Goal: Check status

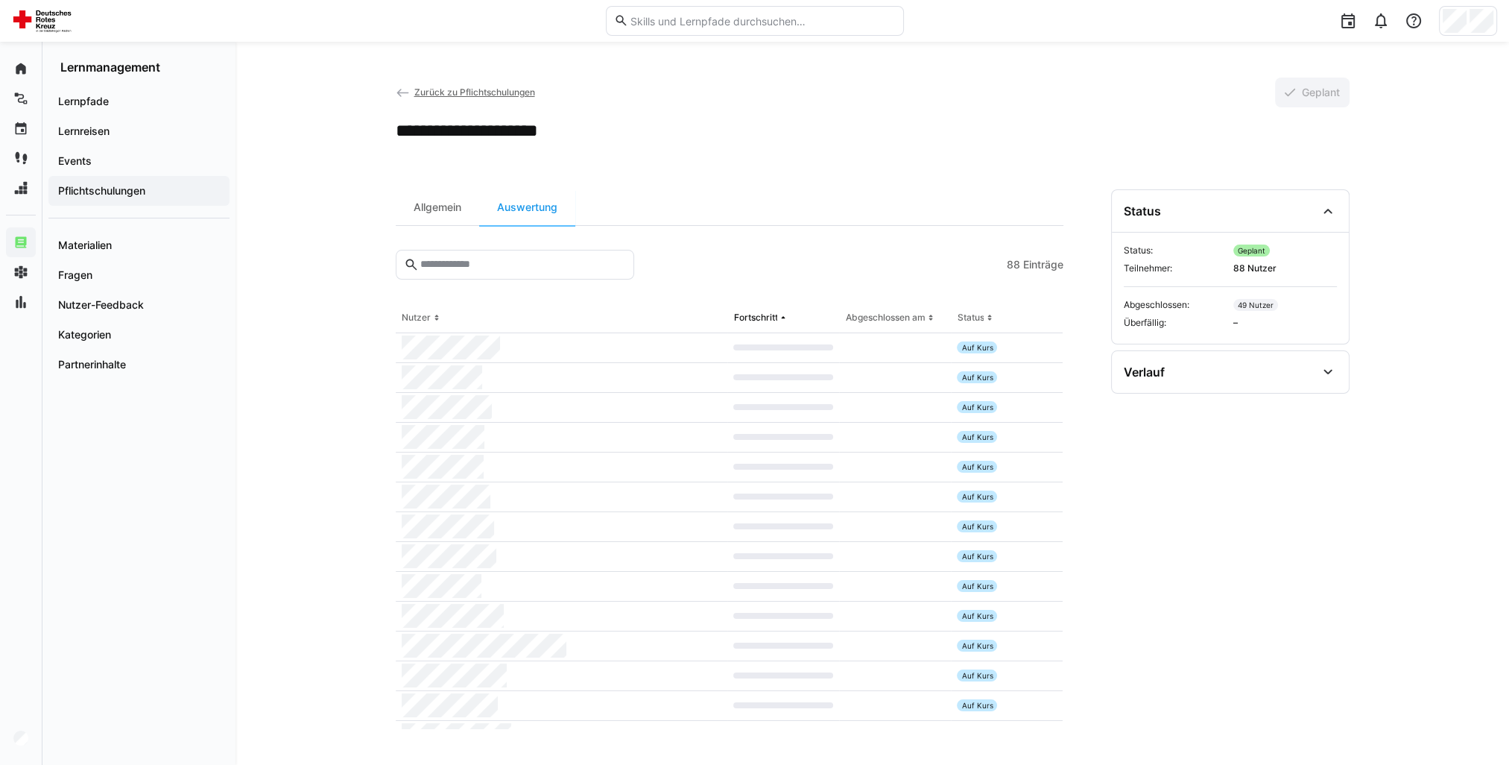
click at [1050, 270] on span "Einträge" at bounding box center [1043, 264] width 40 height 15
click at [1050, 268] on span "Einträge" at bounding box center [1043, 264] width 40 height 15
drag, startPoint x: 1050, startPoint y: 268, endPoint x: 1011, endPoint y: 260, distance: 39.6
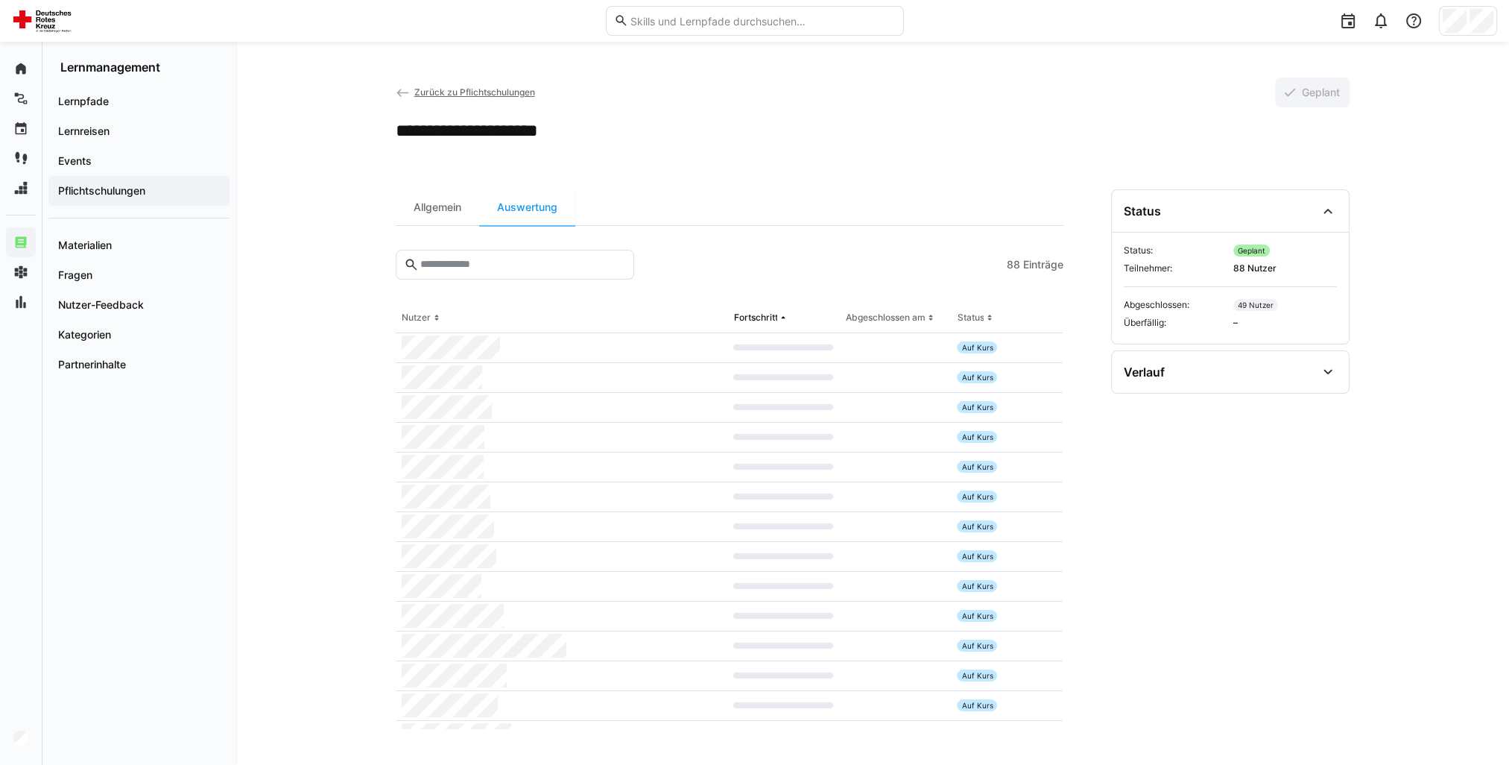
click at [1011, 260] on span "88" at bounding box center [1013, 264] width 13 height 15
drag, startPoint x: 1011, startPoint y: 260, endPoint x: 1021, endPoint y: 264, distance: 11.1
click at [1021, 264] on app-item-count "88 Einträge" at bounding box center [1035, 264] width 57 height 15
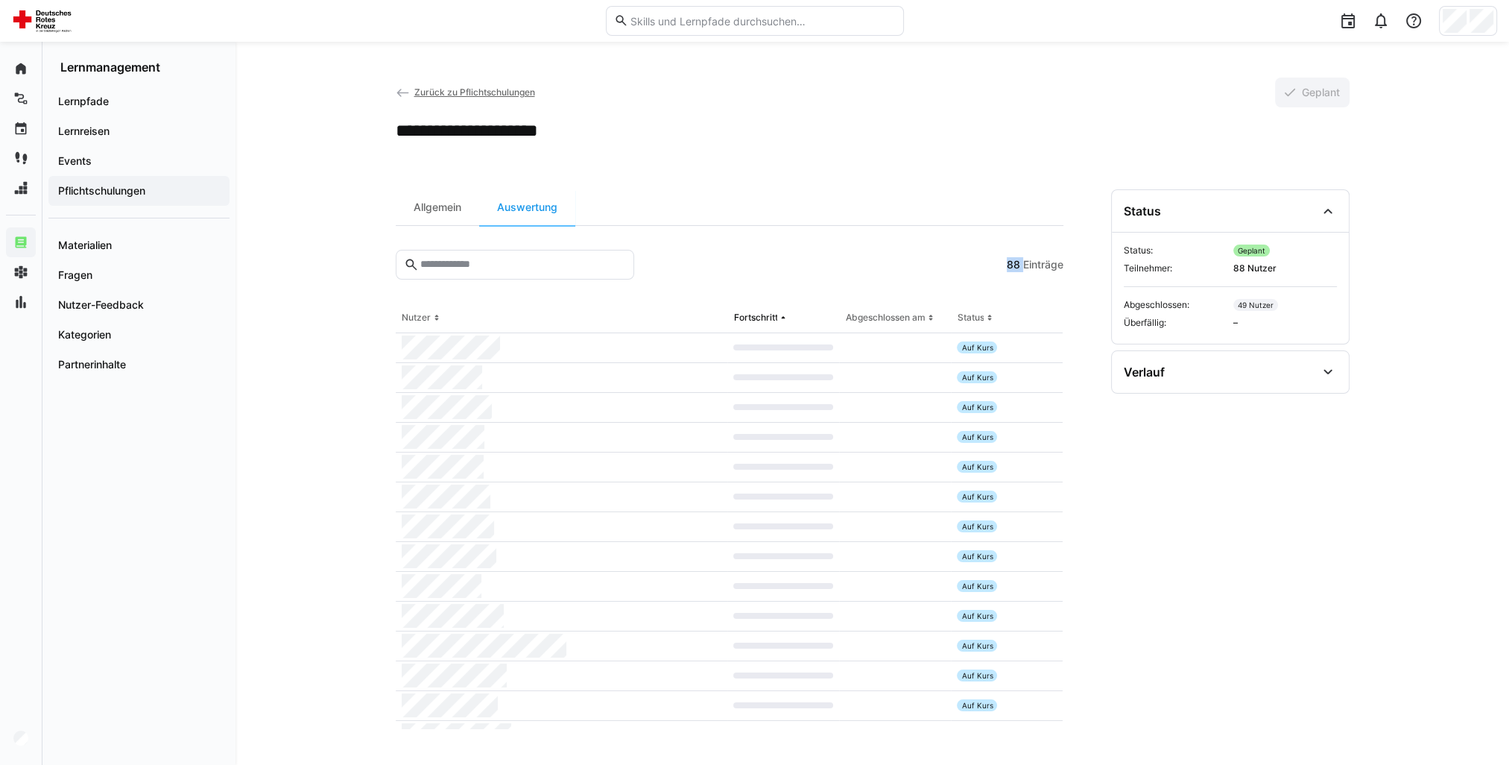
click at [1014, 263] on span "88" at bounding box center [1013, 264] width 13 height 15
drag, startPoint x: 1002, startPoint y: 263, endPoint x: 1079, endPoint y: 273, distance: 77.4
click at [1079, 273] on div "Allgemein Auswertung 88 Einträge Nutzer Fortschritt Abgeschlossen am Status Auf…" at bounding box center [873, 459] width 954 height 540
click at [1069, 265] on div "Allgemein Auswertung 88 Einträge Nutzer Fortschritt Abgeschlossen am Status Auf…" at bounding box center [873, 459] width 954 height 540
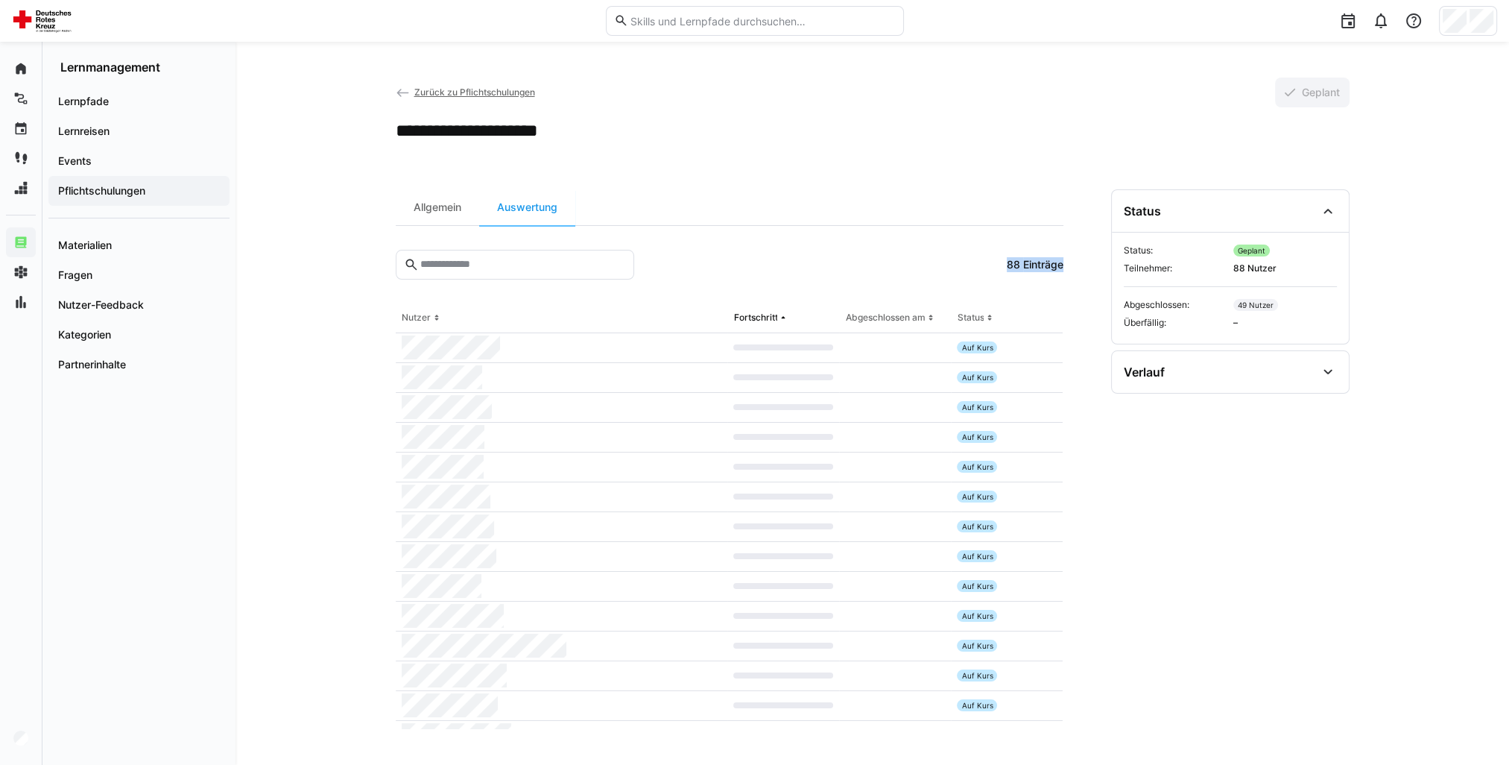
drag, startPoint x: 1067, startPoint y: 264, endPoint x: 988, endPoint y: 264, distance: 79.0
click at [988, 264] on div "Allgemein Auswertung 88 Einträge Nutzer Fortschritt Abgeschlossen am Status Auf…" at bounding box center [873, 459] width 954 height 540
click at [988, 264] on div at bounding box center [820, 265] width 361 height 30
click at [965, 259] on div at bounding box center [820, 265] width 361 height 30
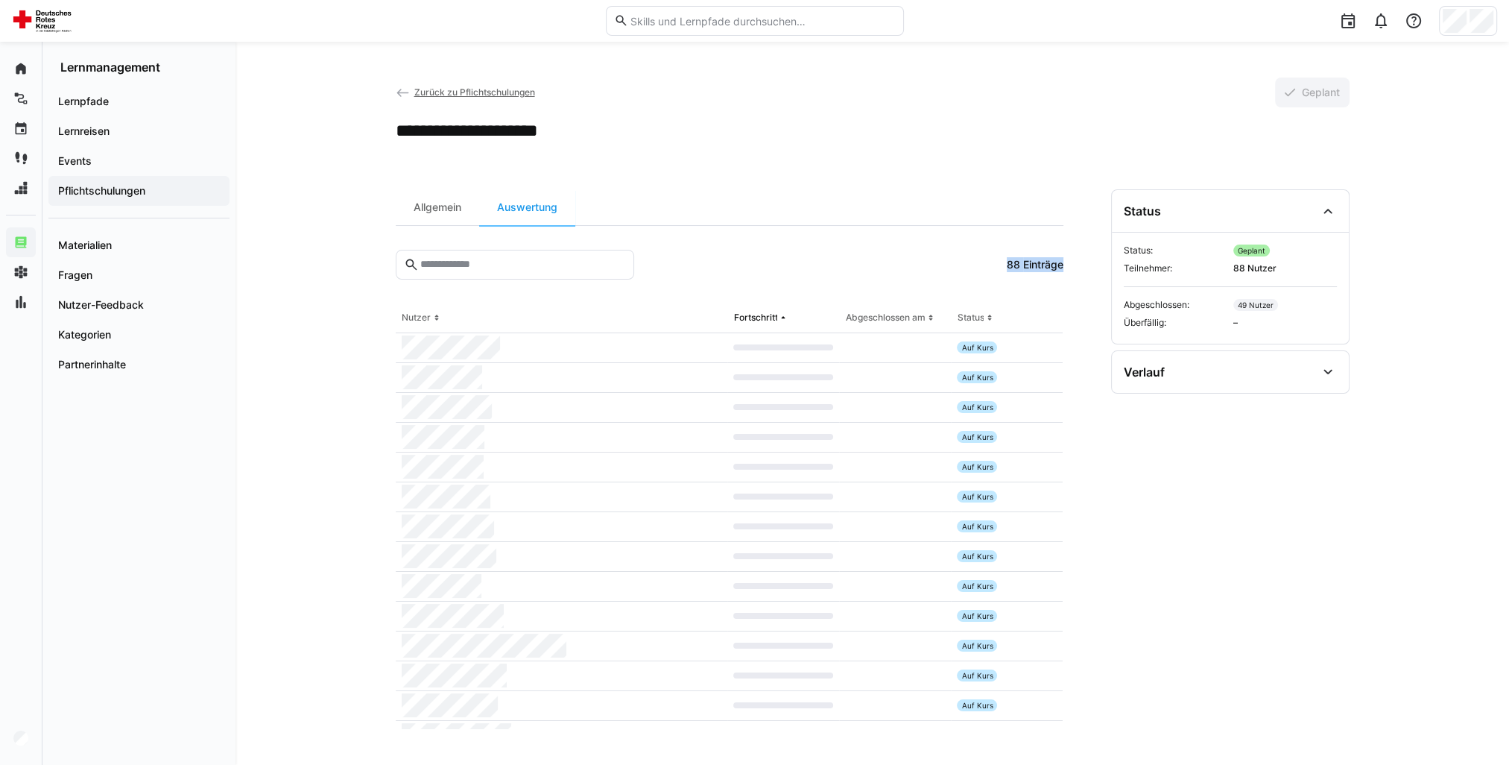
drag, startPoint x: 965, startPoint y: 259, endPoint x: 1029, endPoint y: 264, distance: 65.1
click at [1029, 264] on span "Einträge" at bounding box center [1043, 264] width 40 height 15
